Goal: Transaction & Acquisition: Purchase product/service

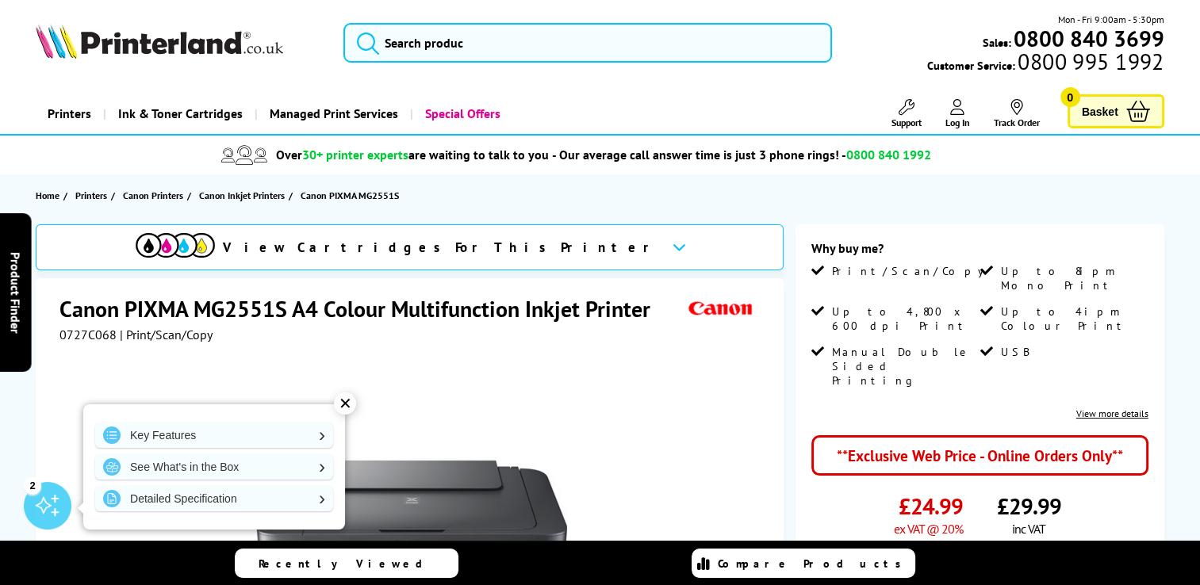
click at [673, 245] on icon at bounding box center [679, 247] width 13 height 9
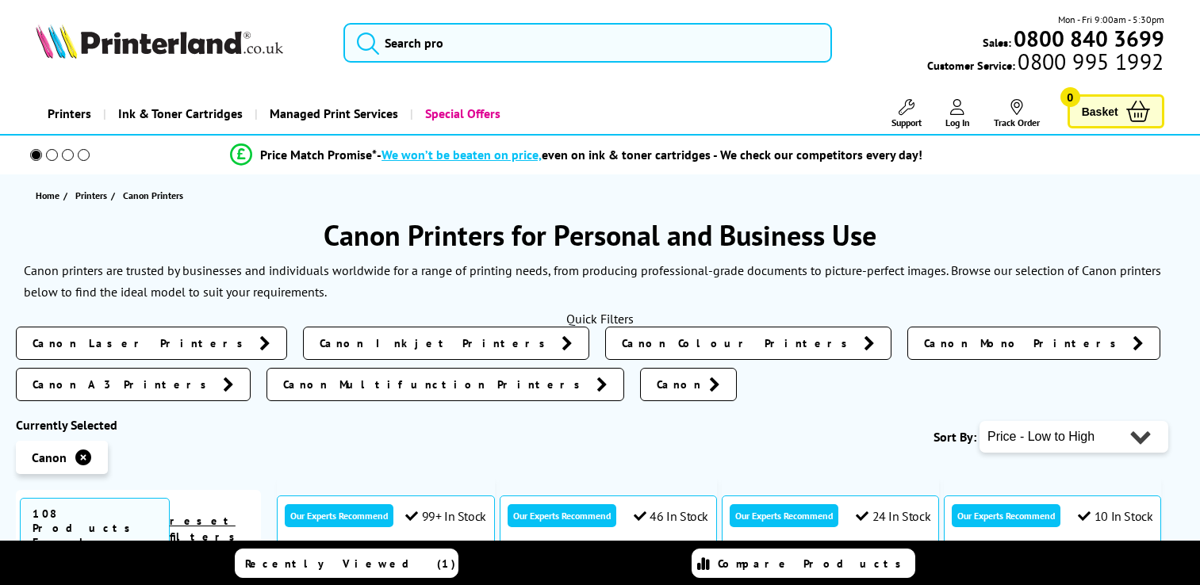
scroll to position [575, 0]
